Goal: Task Accomplishment & Management: Complete application form

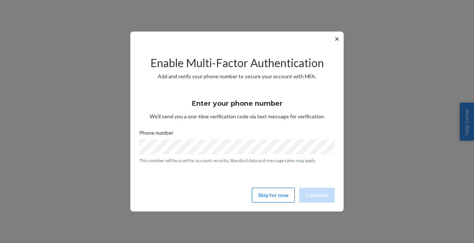
click at [266, 195] on button "Skip for now" at bounding box center [273, 195] width 43 height 15
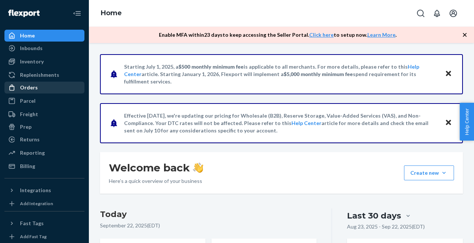
click at [30, 89] on div "Orders" at bounding box center [29, 87] width 18 height 7
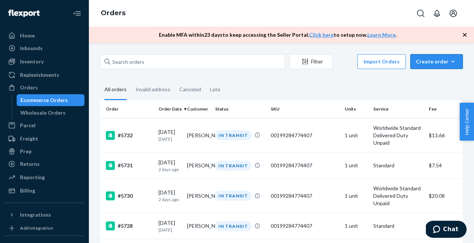
click at [428, 60] on div "Create order" at bounding box center [437, 61] width 42 height 7
click at [441, 79] on span "Ecommerce order" at bounding box center [441, 79] width 46 height 5
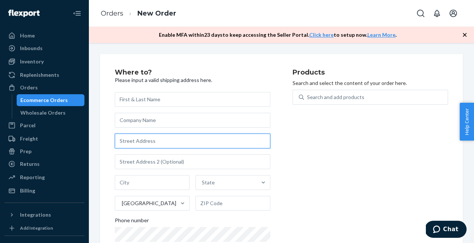
click at [130, 144] on input "text" at bounding box center [193, 140] width 156 height 15
paste input "[STREET_ADDRESS]"
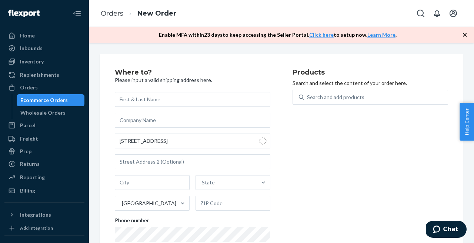
type input "[STREET_ADDRESS]"
type input "Hialeah"
type input "33013"
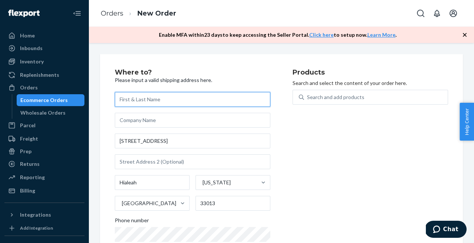
click at [140, 99] on input "text" at bounding box center [193, 99] width 156 height 15
click at [136, 106] on input "text" at bounding box center [193, 99] width 156 height 15
paste input "[PERSON_NAME]"
type input "[PERSON_NAME]"
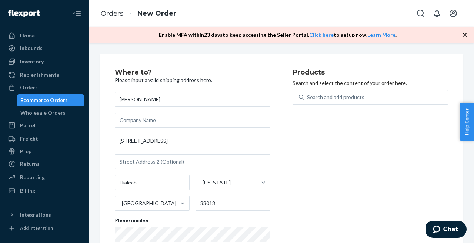
click at [299, 122] on div "Products Search and select the content of your order here. Search and add produ…" at bounding box center [371, 168] width 156 height 199
click at [324, 92] on div "Search and add products" at bounding box center [376, 96] width 144 height 13
click at [308, 93] on input "Search and add products" at bounding box center [307, 96] width 1 height 7
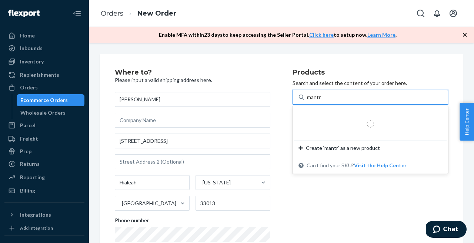
type input "mantra"
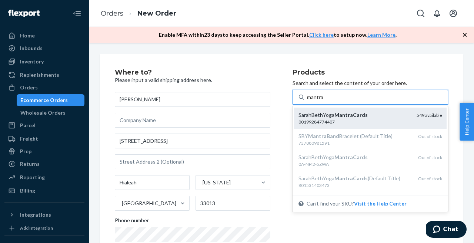
click at [338, 116] on em "MantraCards" at bounding box center [351, 115] width 33 height 6
click at [324, 101] on input "mantra" at bounding box center [315, 96] width 17 height 7
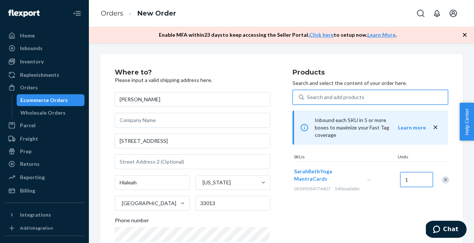
click at [411, 175] on input "1" at bounding box center [417, 179] width 33 height 15
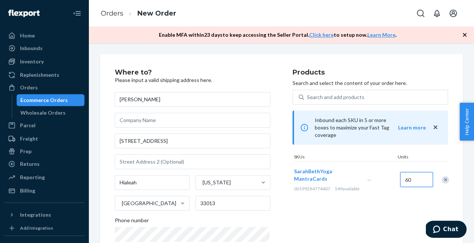
click at [412, 177] on input "60" at bounding box center [417, 179] width 33 height 15
type input "6"
click at [366, 200] on div "Products Search and select the content of your order here. Search and add produ…" at bounding box center [371, 168] width 156 height 199
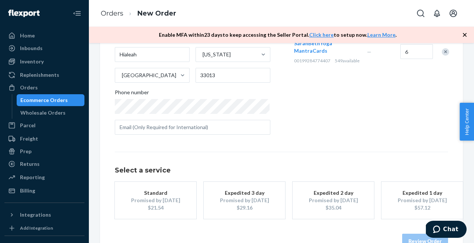
scroll to position [148, 0]
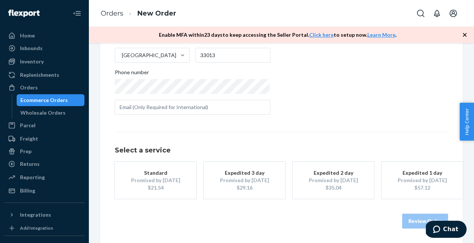
click at [152, 178] on div "Promised by [DATE]" at bounding box center [155, 179] width 59 height 7
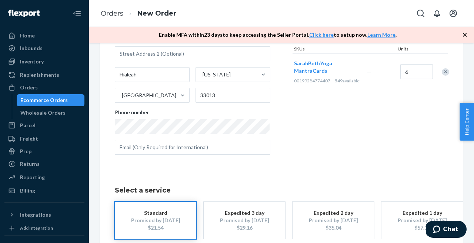
scroll to position [109, 0]
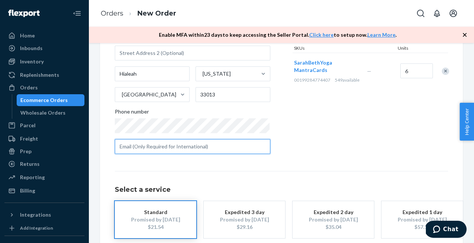
click at [125, 146] on input "text" at bounding box center [193, 146] width 156 height 15
paste input "[EMAIL_ADDRESS][DOMAIN_NAME]"
type input "[EMAIL_ADDRESS][DOMAIN_NAME]"
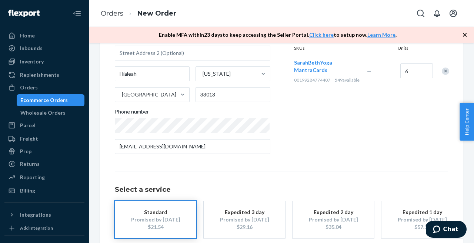
click at [349, 177] on div "Select a service Standard Promised by [DATE] $21.54 Expedited 3 day Promised by…" at bounding box center [282, 204] width 334 height 67
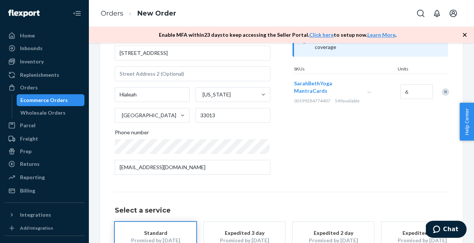
scroll to position [79, 0]
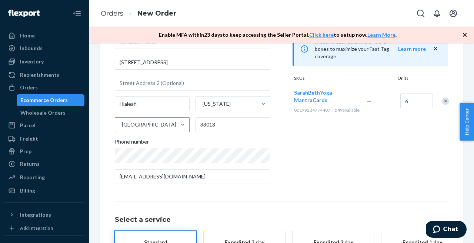
click at [157, 130] on div "[GEOGRAPHIC_DATA]" at bounding box center [145, 124] width 61 height 15
click at [122, 128] on input "[GEOGRAPHIC_DATA]" at bounding box center [121, 124] width 1 height 7
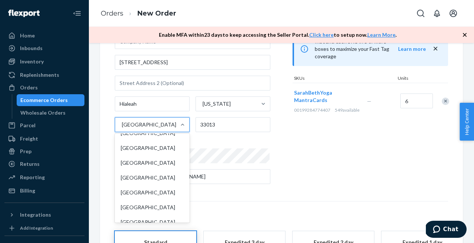
scroll to position [565, 0]
click at [149, 181] on div "[GEOGRAPHIC_DATA]" at bounding box center [152, 177] width 72 height 15
click at [122, 128] on input "option Canada focused, 41 of 241. 241 results available. Use Up and Down to cho…" at bounding box center [121, 124] width 1 height 7
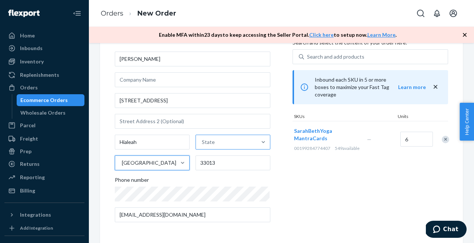
click at [215, 146] on div "State" at bounding box center [226, 142] width 61 height 15
click at [203, 146] on input "State" at bounding box center [202, 141] width 1 height 7
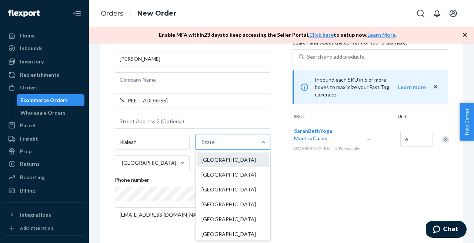
click at [216, 162] on div "[GEOGRAPHIC_DATA]" at bounding box center [233, 159] width 72 height 15
click at [203, 146] on input "option Alberta focused, 1 of 13. 13 results available. Use Up and Down to choos…" at bounding box center [202, 141] width 1 height 7
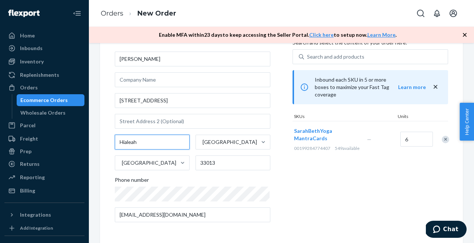
drag, startPoint x: 147, startPoint y: 140, endPoint x: 102, endPoint y: 137, distance: 46.1
click at [102, 137] on div "Where to? Please input a valid shipping address here. [PERSON_NAME] [STREET_ADD…" at bounding box center [281, 128] width 363 height 229
drag, startPoint x: 169, startPoint y: 142, endPoint x: 134, endPoint y: 142, distance: 34.5
click at [134, 142] on input "Grand Prarie" at bounding box center [152, 142] width 75 height 15
paste input "Prairie"
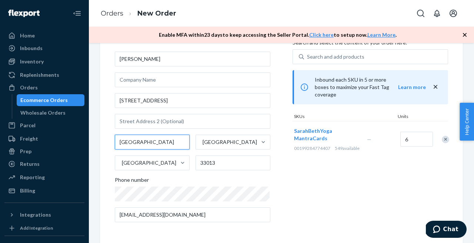
type input "[GEOGRAPHIC_DATA]"
click at [309, 187] on div "Products Search and select the content of your order here. Search and add produ…" at bounding box center [371, 128] width 156 height 199
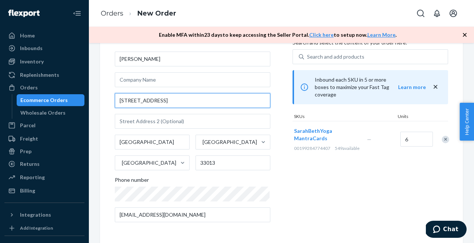
drag, startPoint x: 158, startPoint y: 99, endPoint x: 110, endPoint y: 94, distance: 48.8
click at [110, 94] on div "Where to? Please input a valid shipping address here. [PERSON_NAME] [STREET_ADD…" at bounding box center [281, 128] width 363 height 229
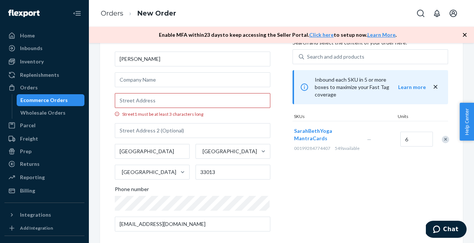
click at [318, 188] on div "Products Search and select the content of your order here. Search and add produ…" at bounding box center [371, 133] width 156 height 209
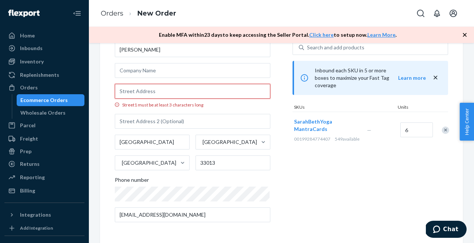
click at [137, 91] on input "Street1 must be at least 3 characters long" at bounding box center [193, 91] width 156 height 15
paste input "[STREET_ADDRESS]"
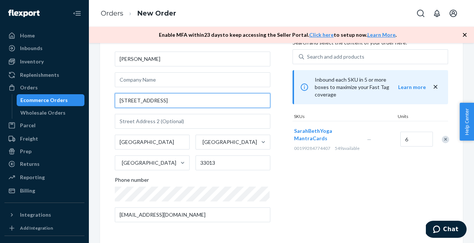
scroll to position [40, 0]
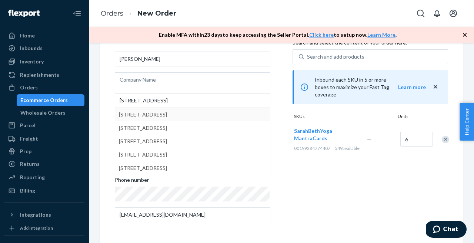
type input "[STREET_ADDRESS]"
type input "suite 106"
type input "[GEOGRAPHIC_DATA]"
type input "T8V 2W5"
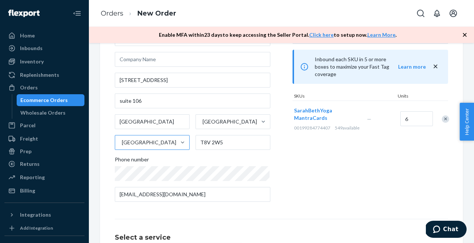
scroll to position [59, 0]
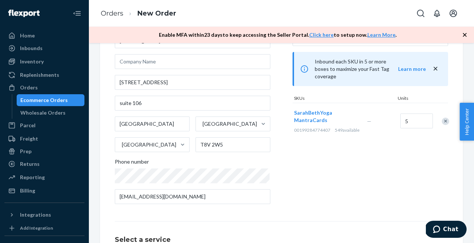
click at [393, 186] on div "Products Search and select the content of your order here. Search and add produ…" at bounding box center [371, 109] width 156 height 199
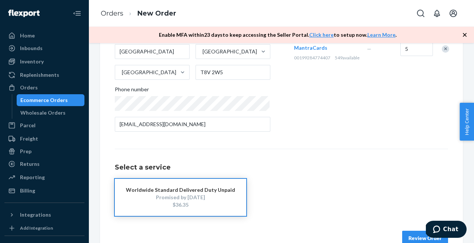
scroll to position [127, 0]
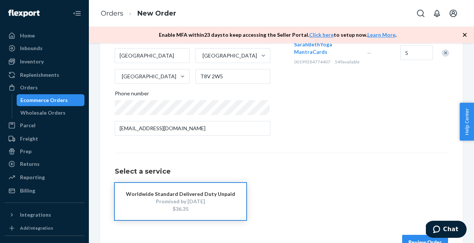
drag, startPoint x: 188, startPoint y: 209, endPoint x: 172, endPoint y: 209, distance: 15.6
click at [172, 209] on div "$36.35" at bounding box center [180, 208] width 109 height 7
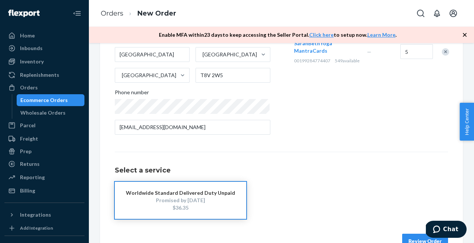
scroll to position [131, 0]
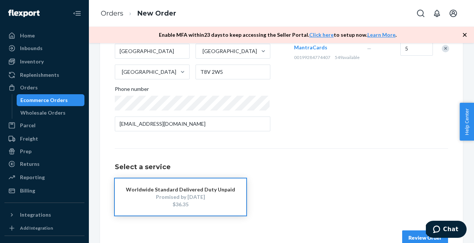
drag, startPoint x: 185, startPoint y: 203, endPoint x: 173, endPoint y: 203, distance: 11.5
click at [173, 203] on div "$36.35" at bounding box center [180, 203] width 109 height 7
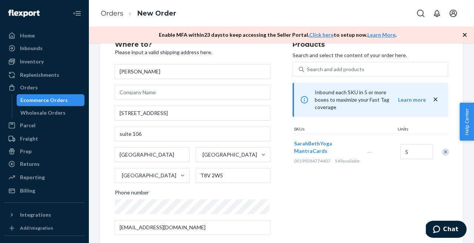
scroll to position [0, 0]
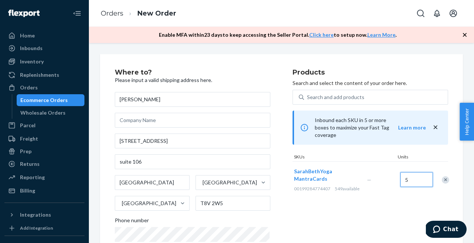
click at [419, 182] on input "5" at bounding box center [417, 179] width 33 height 15
click at [414, 174] on input "40" at bounding box center [417, 179] width 33 height 15
click at [364, 197] on div "Products Search and select the content of your order here. Search and add produ…" at bounding box center [371, 168] width 156 height 199
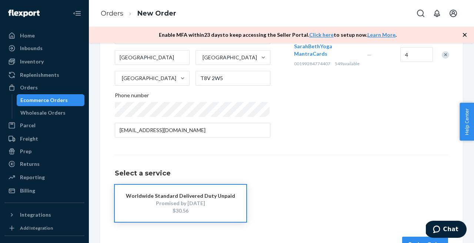
scroll to position [49, 0]
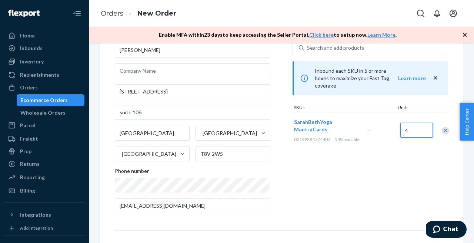
click at [411, 126] on input "4" at bounding box center [417, 130] width 33 height 15
click at [337, 185] on div "Products Search and select the content of your order here. Search and add produ…" at bounding box center [371, 119] width 156 height 199
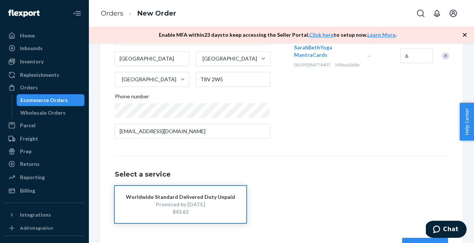
scroll to position [148, 0]
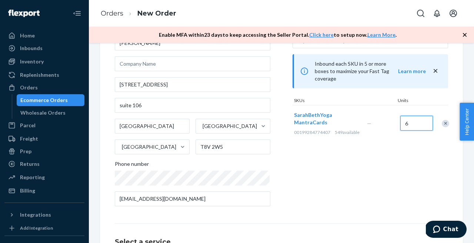
click at [412, 118] on input "6" at bounding box center [417, 123] width 33 height 15
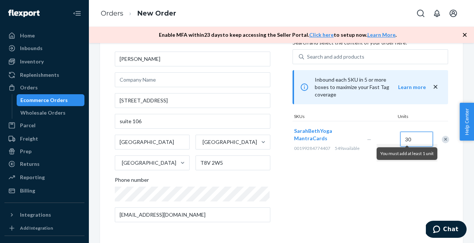
scroll to position [56, 0]
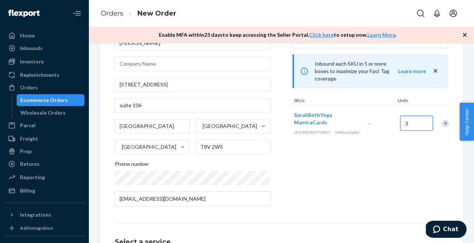
type input "3"
click at [392, 162] on div "Products Search and select the content of your order here. Search and add produ…" at bounding box center [371, 112] width 156 height 199
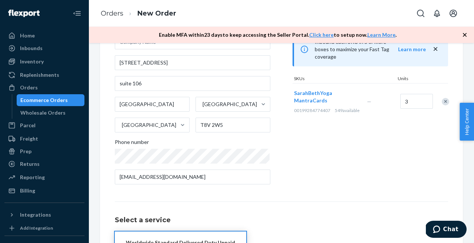
scroll to position [142, 0]
